Goal: Task Accomplishment & Management: Complete application form

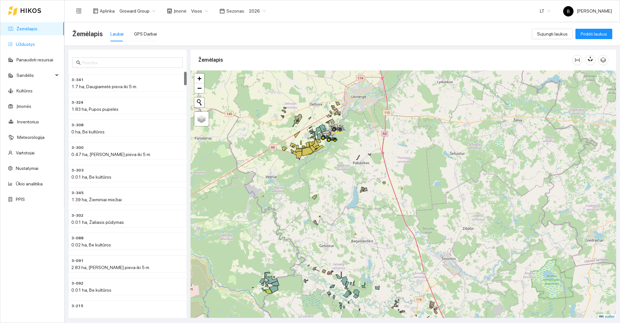
click at [19, 46] on link "Užduotys" at bounding box center [25, 44] width 19 height 5
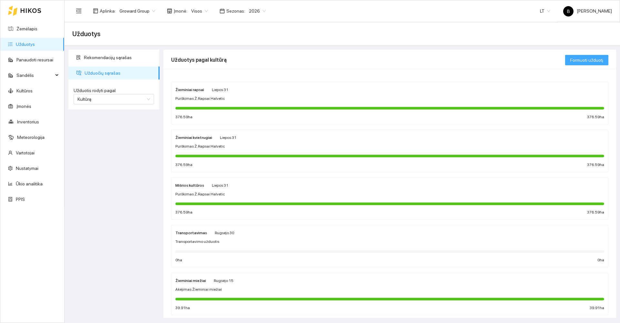
click at [585, 59] on span "Formuoti užduotį" at bounding box center [586, 59] width 33 height 7
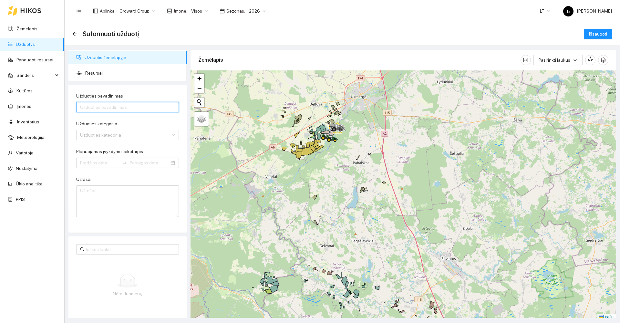
click at [134, 109] on input "Užduoties pavadinimas" at bounding box center [127, 107] width 103 height 10
type input "[PERSON_NAME]Miežiai UKM"
click at [131, 138] on input "Užduoties kategorija" at bounding box center [125, 135] width 90 height 10
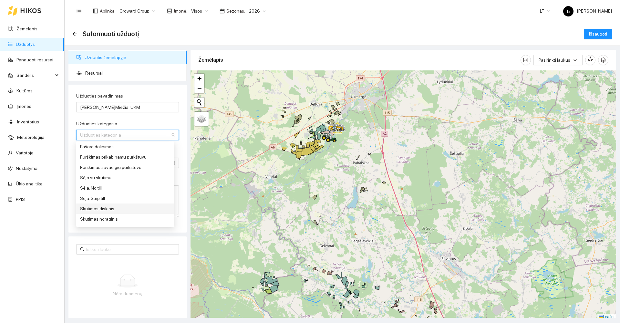
scroll to position [258, 0]
click at [128, 188] on div "Sėja. Strip till" at bounding box center [125, 189] width 90 height 7
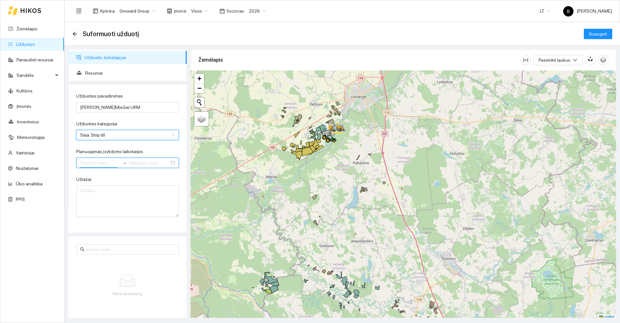
click at [99, 162] on input "Planuojamas įvykdymo laikotarpis" at bounding box center [99, 162] width 39 height 7
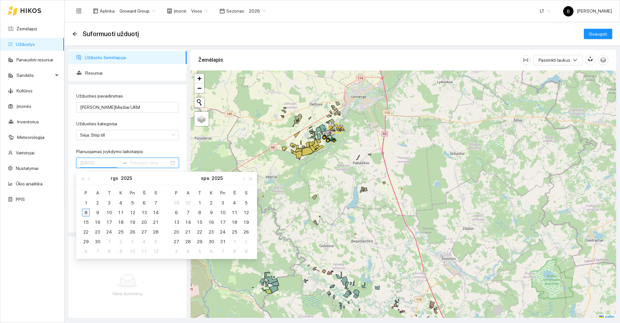
type input "[DATE]"
click at [85, 213] on div "8" at bounding box center [86, 213] width 8 height 8
type input "[DATE]"
click at [86, 223] on div "15" at bounding box center [86, 222] width 8 height 8
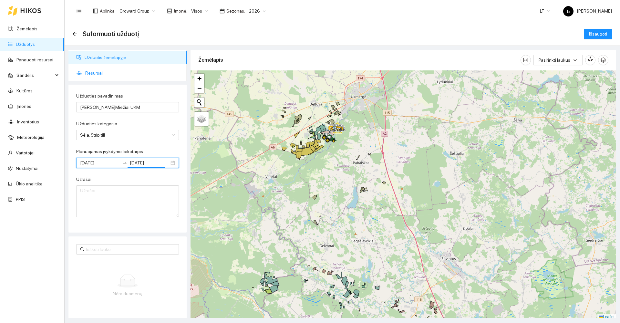
click at [94, 76] on span "Resursai" at bounding box center [133, 73] width 96 height 13
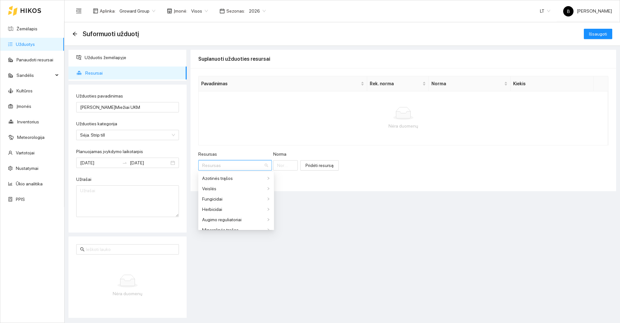
click at [231, 164] on input "Resursas" at bounding box center [232, 165] width 61 height 10
type input "jaku"
click at [257, 179] on span "Jaku" at bounding box center [257, 178] width 10 height 5
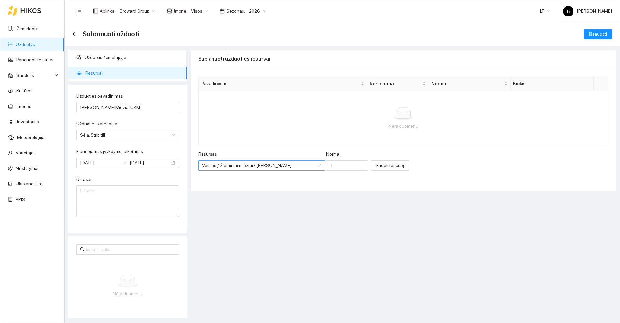
scroll to position [263, 0]
click at [326, 165] on input "1" at bounding box center [347, 165] width 42 height 10
type input "180"
click at [376, 166] on span "Pridėti resursą" at bounding box center [390, 165] width 28 height 7
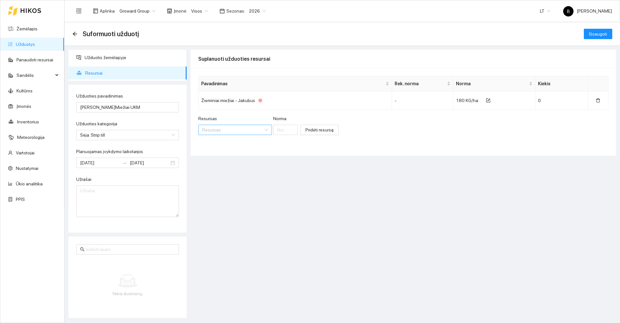
click at [224, 132] on input "Resursas" at bounding box center [232, 130] width 61 height 10
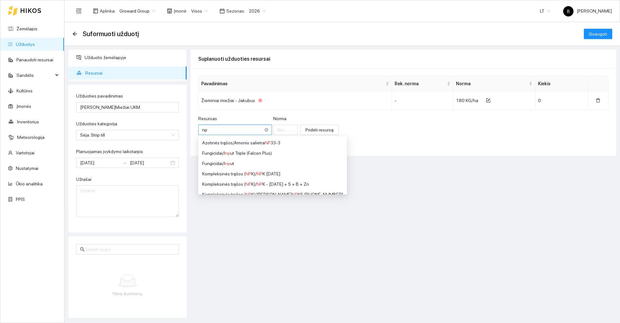
type input "npk"
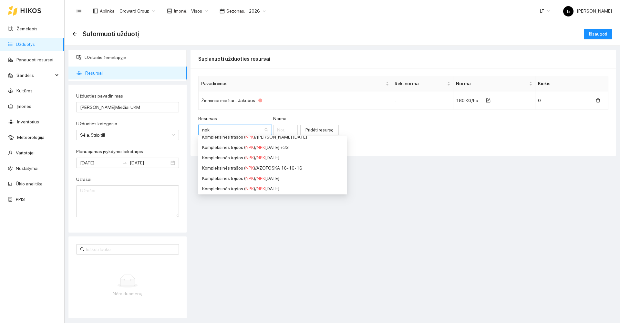
scroll to position [129, 0]
click at [283, 179] on div "Kompleksinės trąšos ( NPK ) / NPK [DATE]" at bounding box center [272, 178] width 141 height 7
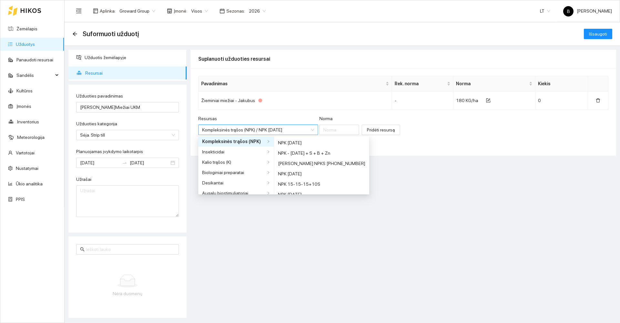
scroll to position [119, 0]
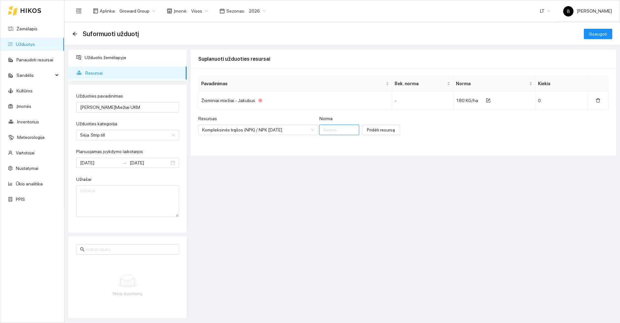
click at [333, 131] on input "Norma" at bounding box center [339, 130] width 40 height 10
type input "50"
click at [376, 129] on span "Pridėti resursą" at bounding box center [381, 129] width 28 height 7
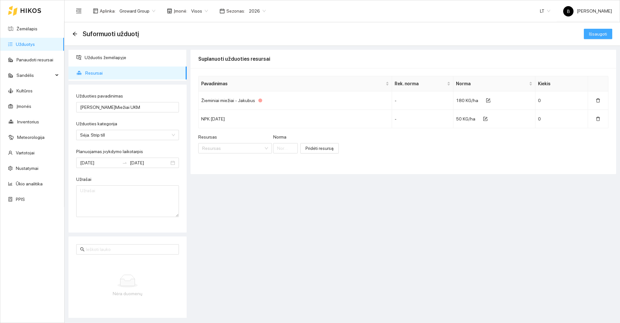
click at [597, 34] on span "Išsaugoti" at bounding box center [598, 33] width 18 height 7
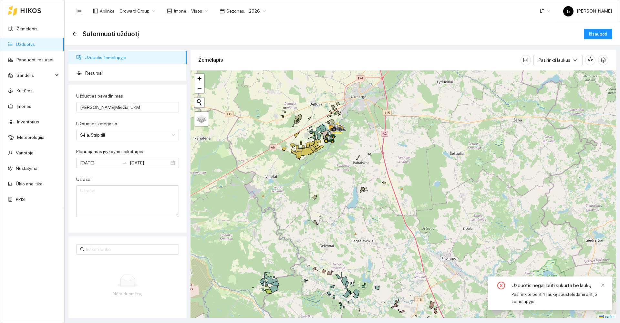
click at [107, 56] on span "Užduotis žemėlapyje" at bounding box center [133, 57] width 97 height 13
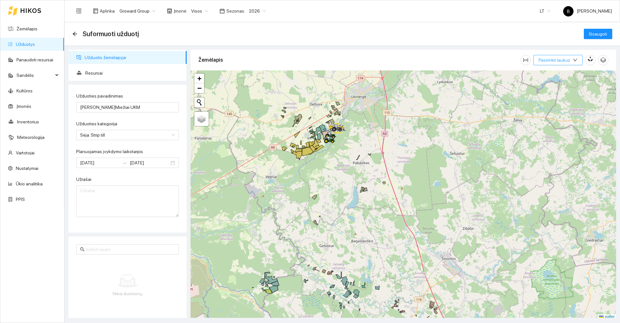
click at [567, 58] on span "Pasirinkti laukus" at bounding box center [555, 59] width 32 height 7
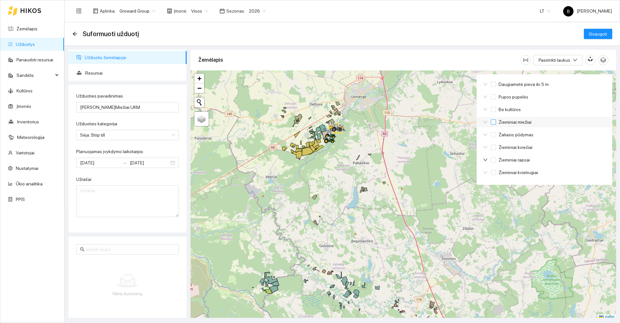
click at [496, 124] on span "Žieminiai miežiai" at bounding box center [515, 121] width 38 height 7
click at [496, 124] on input "Žieminiai miežiai" at bounding box center [493, 121] width 5 height 5
checkbox input "true"
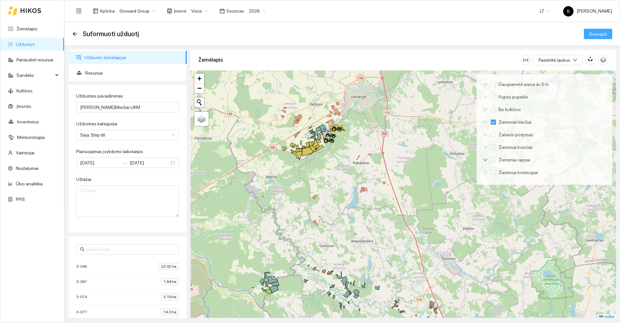
click at [595, 34] on span "Išsaugoti" at bounding box center [598, 33] width 18 height 7
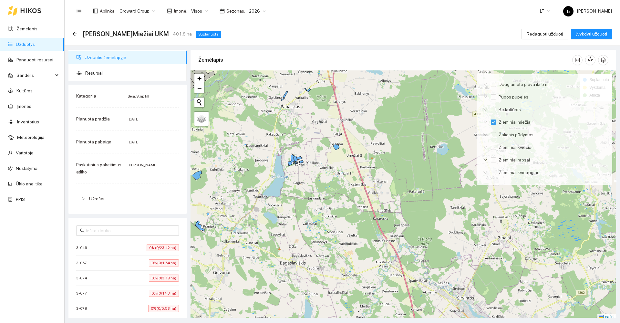
scroll to position [2, 0]
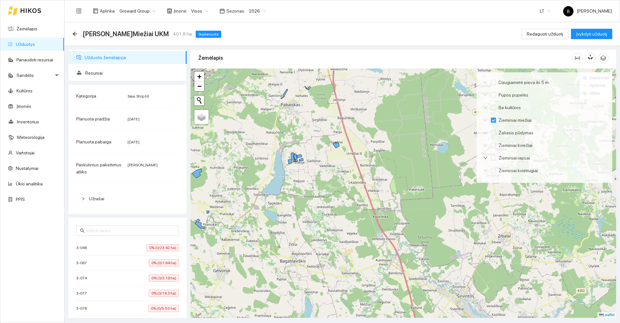
drag, startPoint x: 340, startPoint y: 190, endPoint x: 366, endPoint y: 168, distance: 34.4
click at [366, 168] on div at bounding box center [403, 192] width 426 height 249
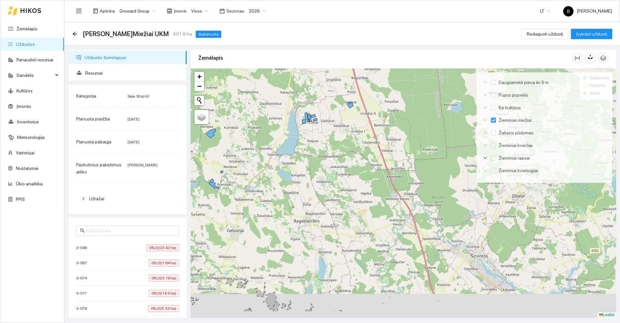
drag, startPoint x: 310, startPoint y: 194, endPoint x: 309, endPoint y: 166, distance: 27.5
click at [309, 167] on div at bounding box center [403, 192] width 426 height 249
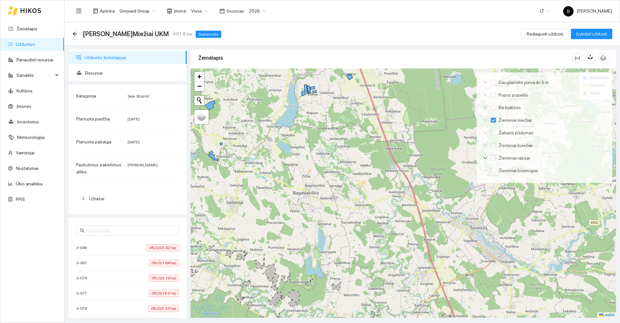
drag, startPoint x: 323, startPoint y: 210, endPoint x: 327, endPoint y: 148, distance: 62.1
click at [327, 148] on div at bounding box center [403, 192] width 426 height 249
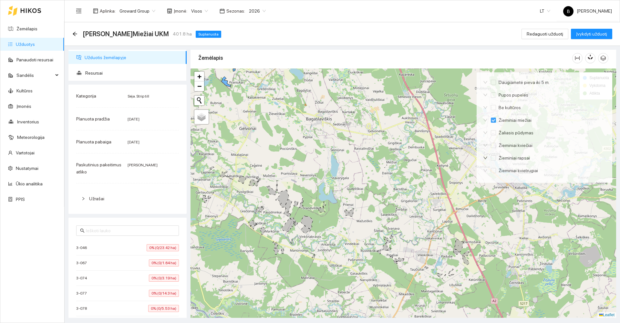
drag, startPoint x: 313, startPoint y: 161, endPoint x: 337, endPoint y: 139, distance: 32.7
click at [337, 139] on div at bounding box center [403, 192] width 426 height 249
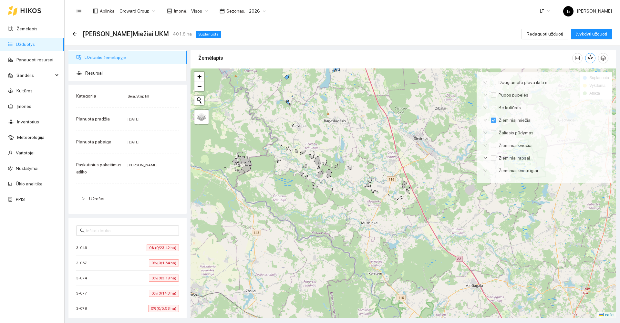
click at [590, 56] on icon "button" at bounding box center [592, 56] width 4 height 5
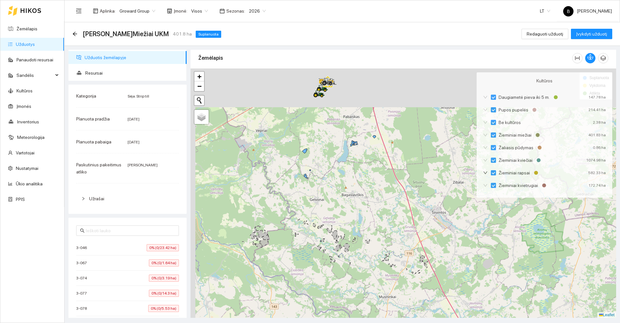
drag, startPoint x: 328, startPoint y: 191, endPoint x: 334, endPoint y: 218, distance: 27.9
click at [335, 219] on div at bounding box center [403, 192] width 426 height 249
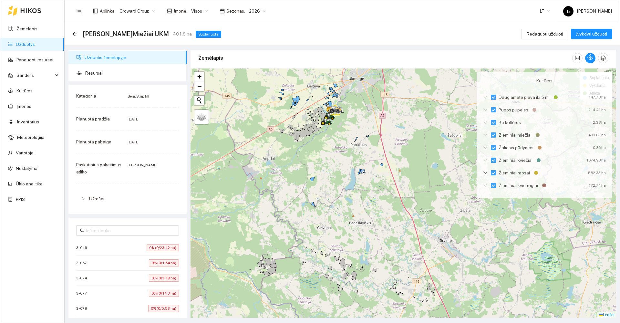
drag, startPoint x: 301, startPoint y: 178, endPoint x: 303, endPoint y: 227, distance: 49.2
click at [304, 228] on div at bounding box center [403, 192] width 426 height 249
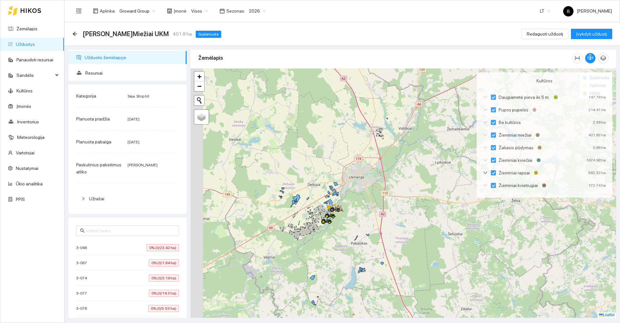
drag, startPoint x: 339, startPoint y: 185, endPoint x: 365, endPoint y: 208, distance: 34.3
click at [369, 208] on div at bounding box center [403, 192] width 426 height 249
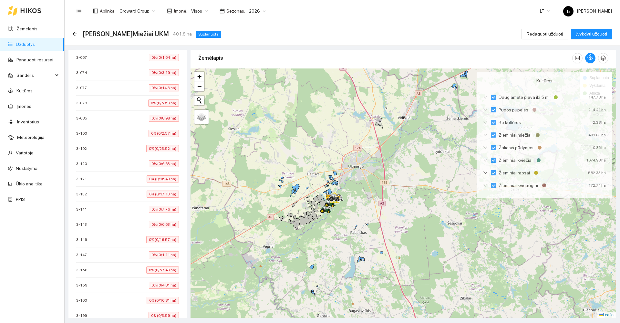
scroll to position [0, 0]
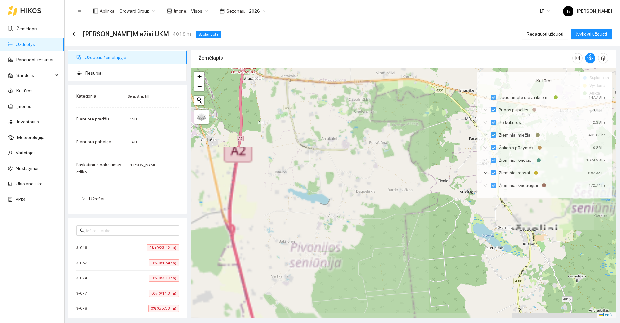
drag, startPoint x: 365, startPoint y: 198, endPoint x: 412, endPoint y: 139, distance: 75.5
click at [412, 139] on div at bounding box center [403, 192] width 426 height 249
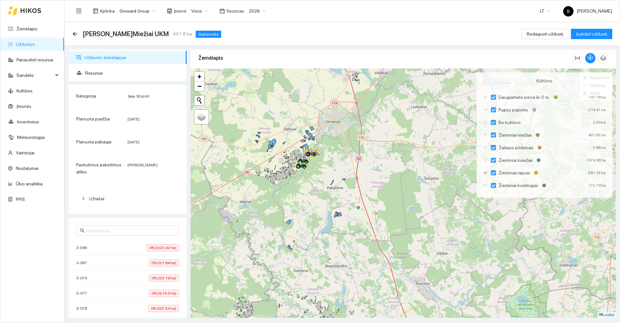
drag, startPoint x: 364, startPoint y: 175, endPoint x: 385, endPoint y: 150, distance: 33.0
click at [385, 150] on div at bounding box center [403, 192] width 426 height 249
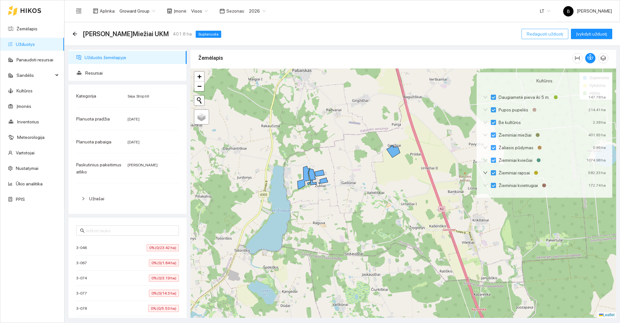
click at [542, 36] on span "Redaguoti užduotį" at bounding box center [545, 33] width 36 height 7
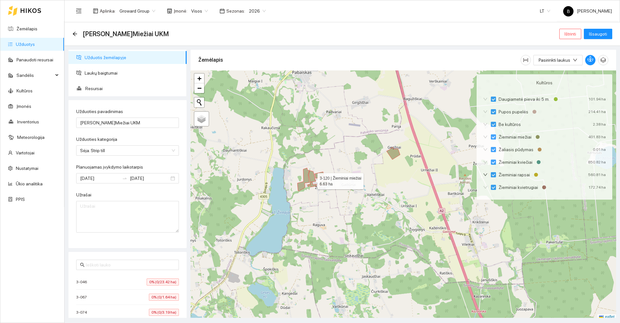
click at [312, 179] on icon at bounding box center [312, 176] width 7 height 12
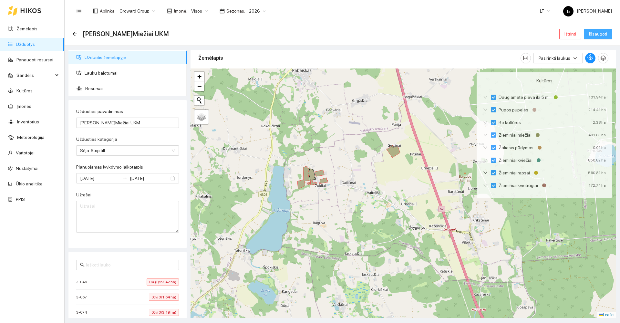
click at [600, 34] on span "Išsaugoti" at bounding box center [598, 33] width 18 height 7
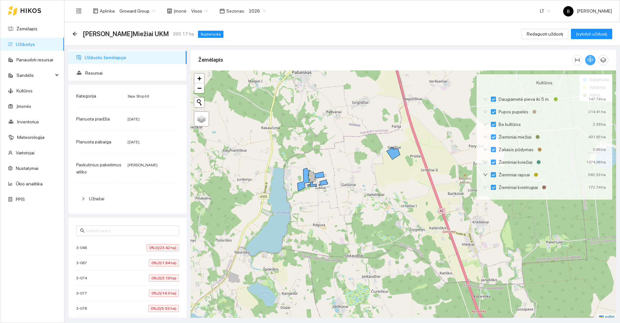
click at [590, 62] on button "button" at bounding box center [590, 60] width 10 height 10
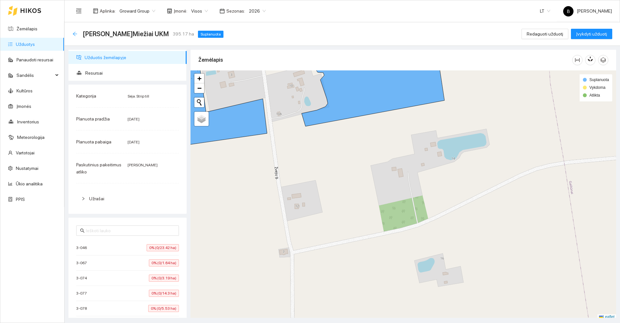
click at [77, 35] on icon "arrow-left" at bounding box center [74, 33] width 5 height 5
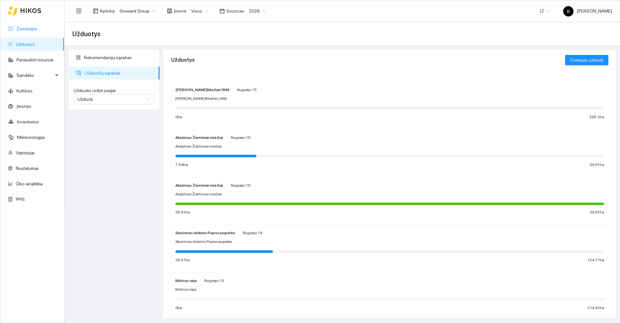
click at [28, 28] on link "Žemėlapis" at bounding box center [26, 28] width 21 height 5
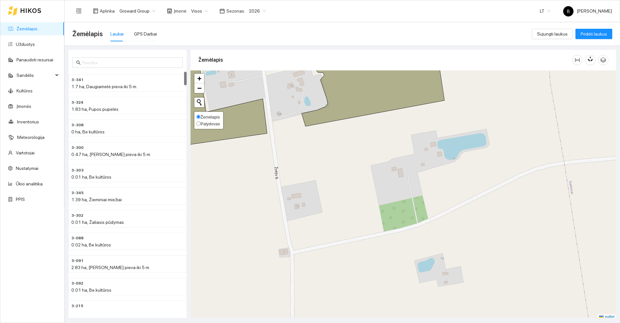
click at [205, 122] on span "Palydovas" at bounding box center [209, 123] width 19 height 5
click at [200, 122] on input "Palydovas" at bounding box center [198, 123] width 4 height 4
radio input "true"
